Goal: Ask a question

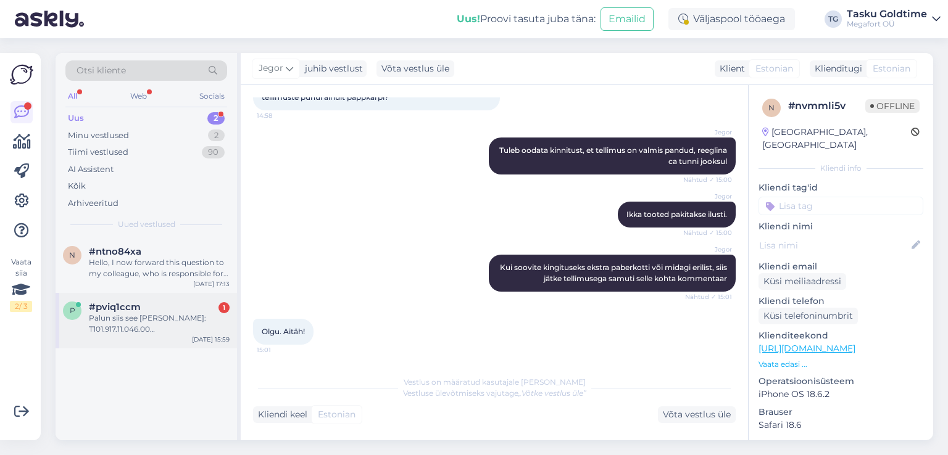
click at [190, 324] on div "Palun siis see [PERSON_NAME]: T101.917.11.046.00 [GEOGRAPHIC_DATA] Kaubamajaksse" at bounding box center [159, 324] width 141 height 22
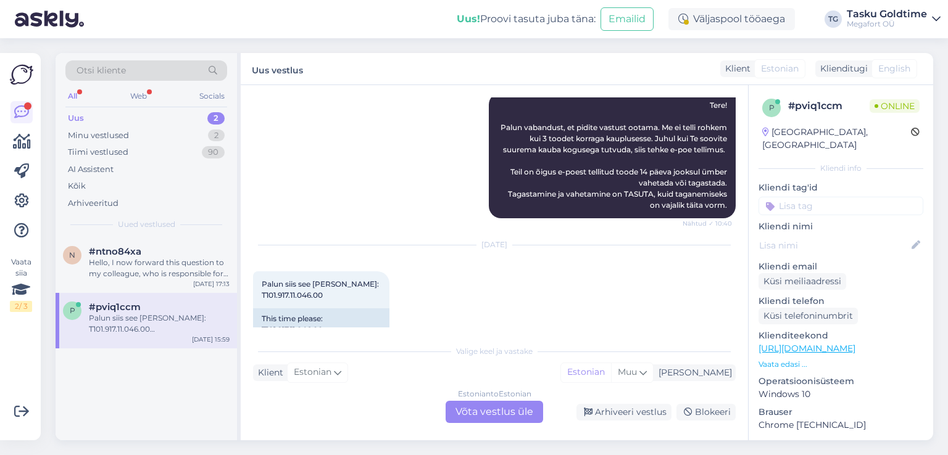
scroll to position [1049, 0]
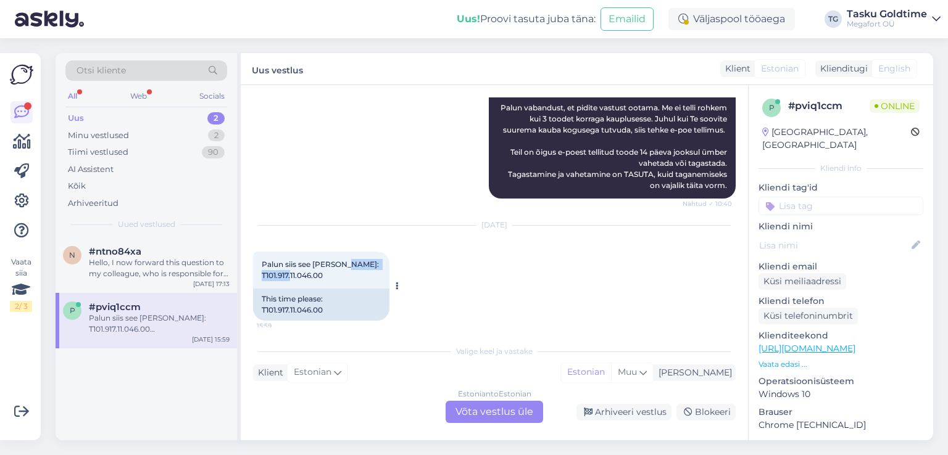
drag, startPoint x: 262, startPoint y: 265, endPoint x: 326, endPoint y: 273, distance: 65.3
click at [326, 273] on div "Palun siis see [PERSON_NAME]: T101.917.11.046.00 15:59" at bounding box center [321, 270] width 136 height 37
copy span "T101.917.11.046.00"
click at [382, 269] on div "[DATE] Palun siis see [PERSON_NAME]: T101.917.11.046.00 15:59 This time please:…" at bounding box center [494, 273] width 482 height 122
click at [134, 273] on div "Hello, I now forward this question to my colleague, who is responsible for this…" at bounding box center [159, 268] width 141 height 22
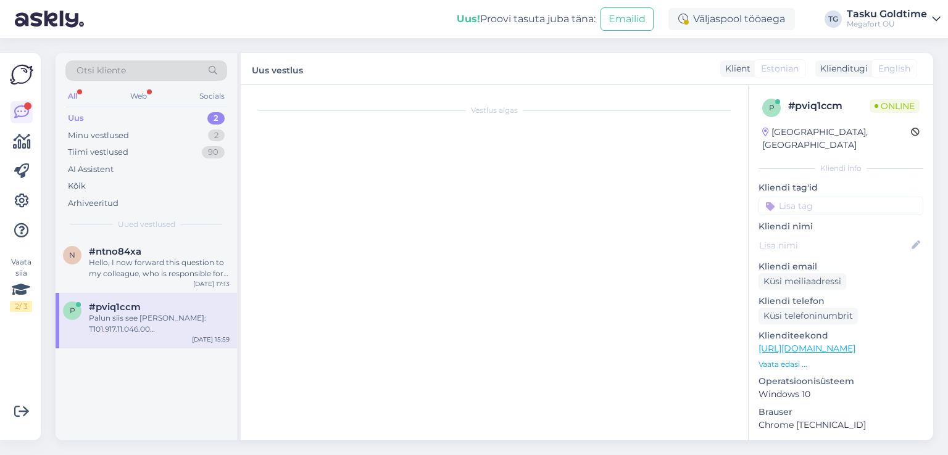
scroll to position [48, 0]
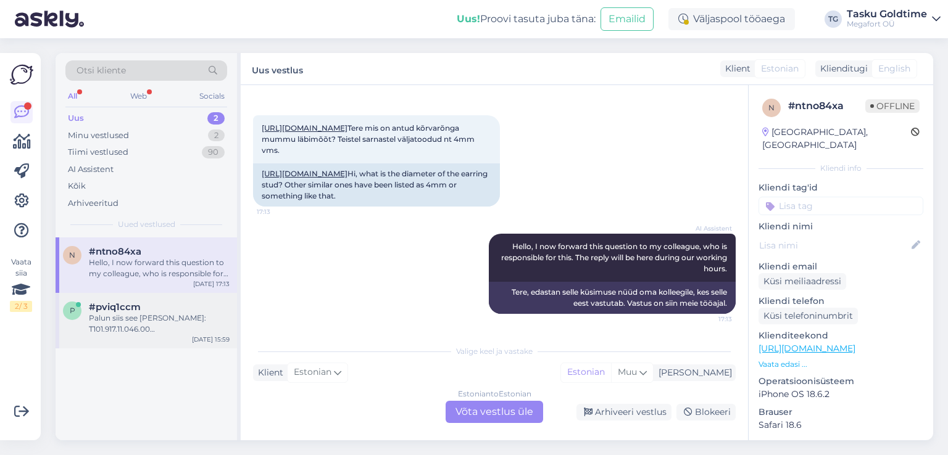
click at [163, 339] on div "p #pviq1ccm Palun siis see [PERSON_NAME]: T101.917.11.046.00 [GEOGRAPHIC_DATA] …" at bounding box center [146, 321] width 181 height 56
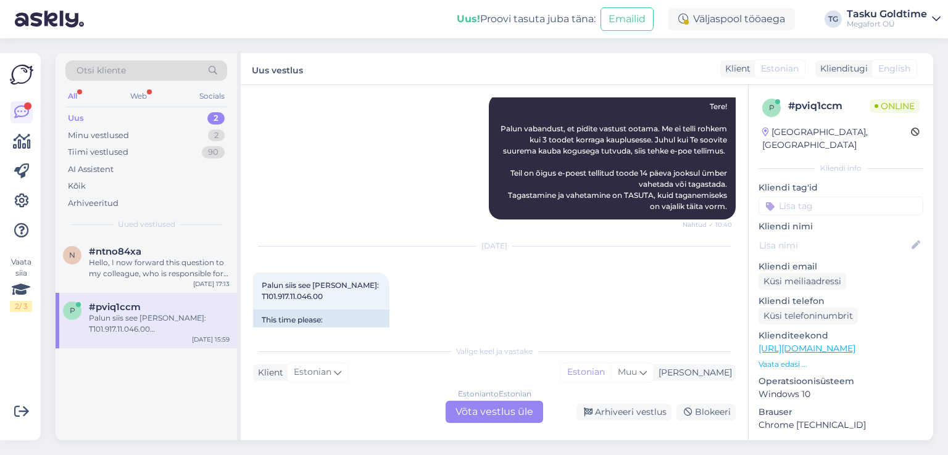
scroll to position [1281, 0]
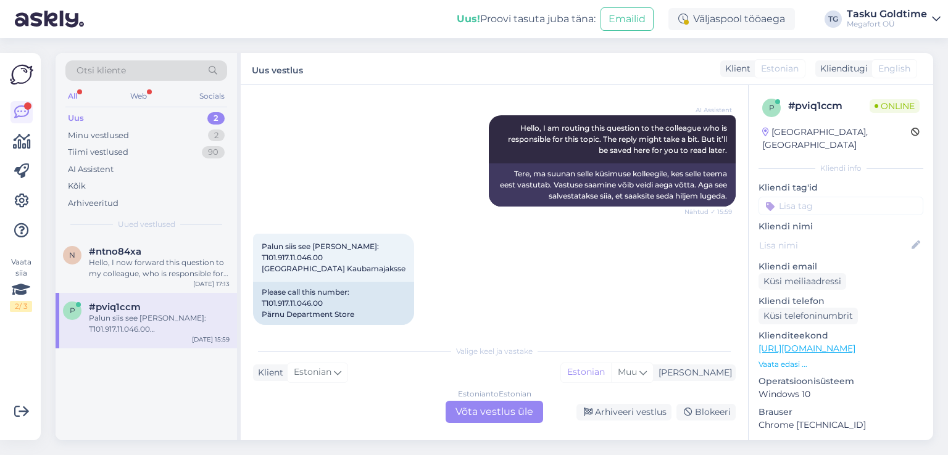
click at [179, 118] on div "Uus 2" at bounding box center [146, 118] width 162 height 17
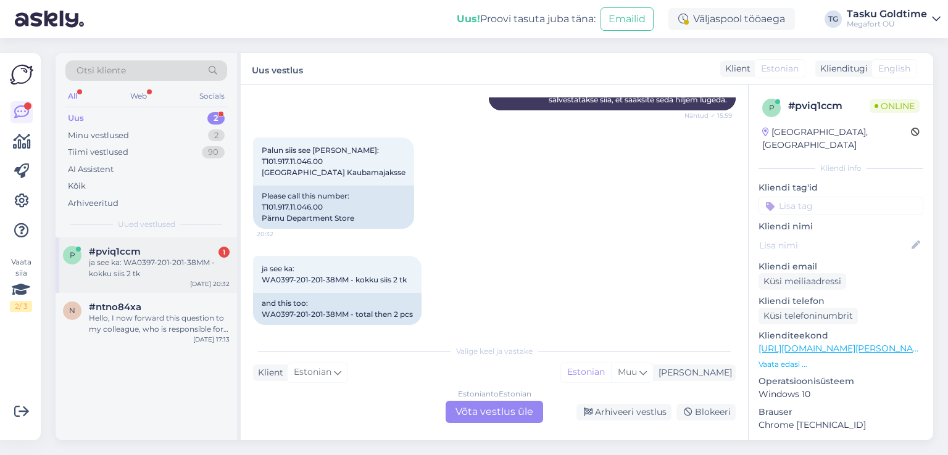
click at [180, 272] on div "ja see ka: WA0397-201-201-38MM - kokku siis 2 tk" at bounding box center [159, 268] width 141 height 22
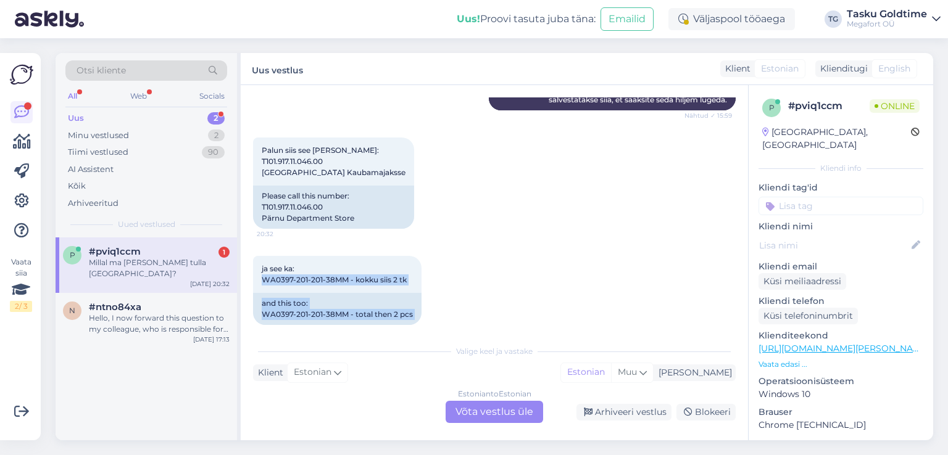
scroll to position [1452, 0]
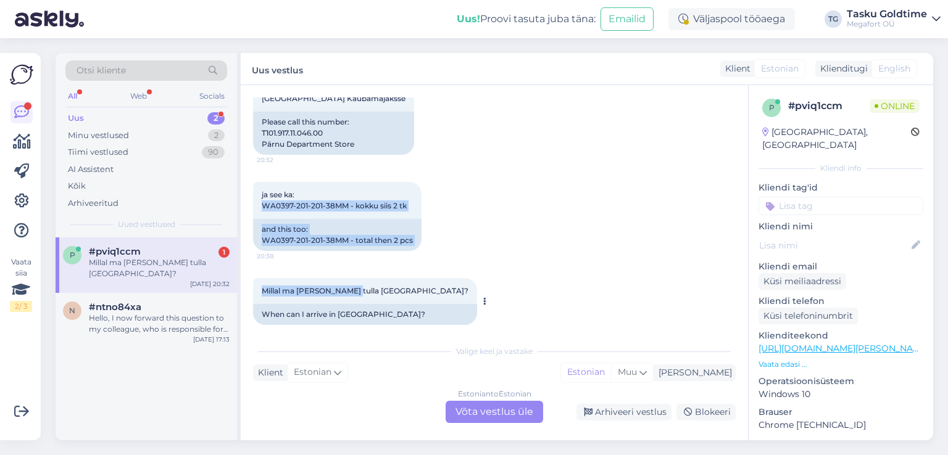
drag, startPoint x: 262, startPoint y: 270, endPoint x: 351, endPoint y: 270, distance: 89.4
click at [351, 270] on div "Vestlus algas [DATE] Tere, 17:21 Hello, AI Assistent Hello, how can we help you…" at bounding box center [500, 212] width 494 height 230
click at [290, 197] on span "ja see ka: WA0397-201-201-38MM - kokku siis 2 tk" at bounding box center [334, 200] width 145 height 20
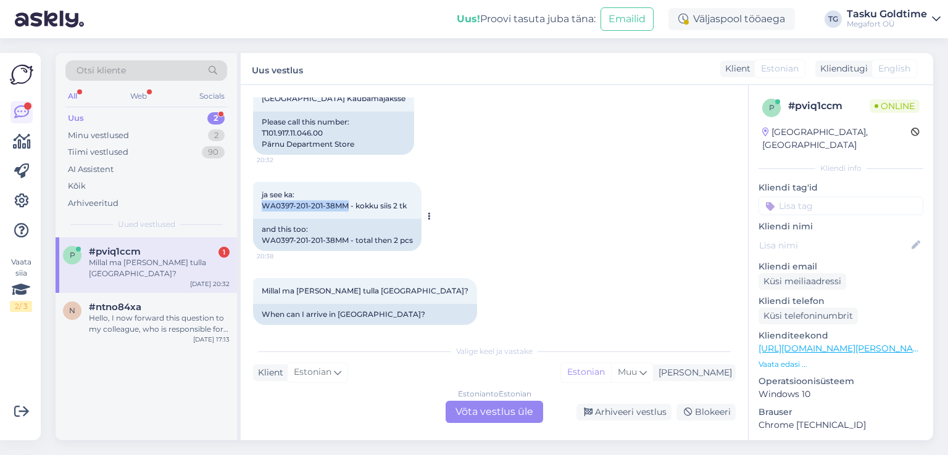
drag, startPoint x: 262, startPoint y: 194, endPoint x: 345, endPoint y: 195, distance: 83.9
click at [345, 195] on div "ja see ka: WA0397-201-201-38MM - kokku siis 2 tk 20:38" at bounding box center [337, 200] width 168 height 37
copy span "WA0397-201-201-38MM"
click at [353, 205] on div "ja see ka: WA0397-201-201-38MM - kokku siis 2 tk 20:38" at bounding box center [337, 200] width 168 height 37
click at [180, 118] on div "Uus 2" at bounding box center [146, 118] width 162 height 17
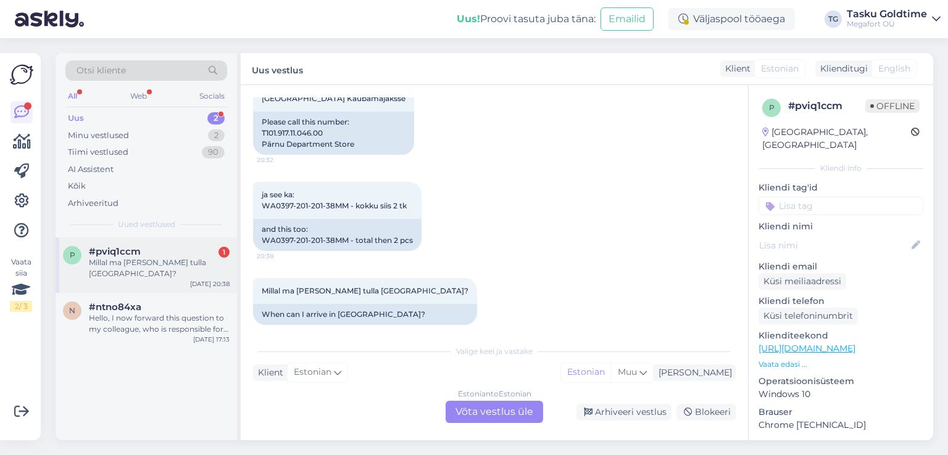
click at [159, 243] on div "p #pviq1ccm 1 Millal ma [PERSON_NAME] tulla [GEOGRAPHIC_DATA]? [DATE] 20:38" at bounding box center [146, 266] width 181 height 56
